Goal: Transaction & Acquisition: Purchase product/service

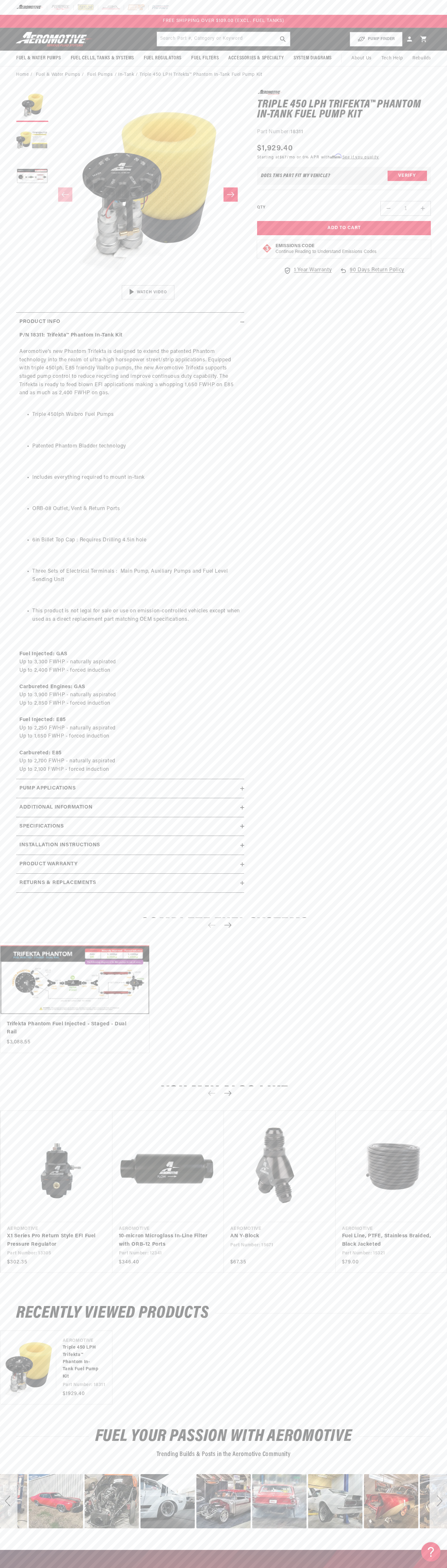
click at [39, 9] on img at bounding box center [30, 7] width 27 height 7
click at [110, 1563] on html "Skip to content Your cart Your cart is empty Loading... You may also like Subto…" at bounding box center [224, 784] width 447 height 1568
